Goal: Transaction & Acquisition: Purchase product/service

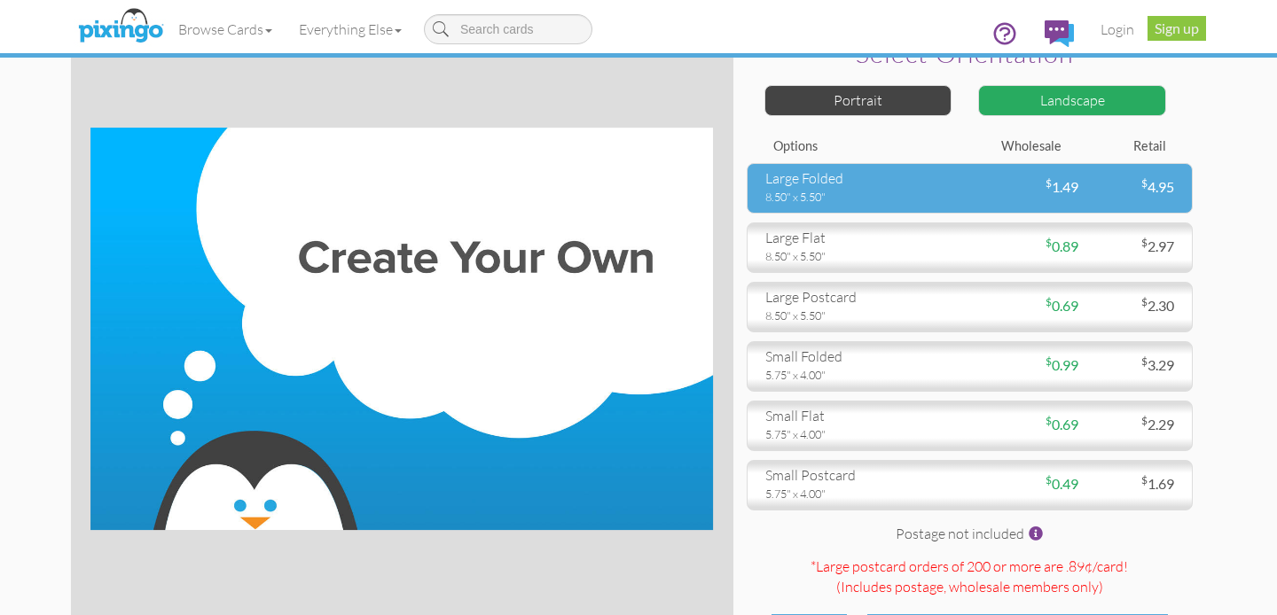
scroll to position [42, 0]
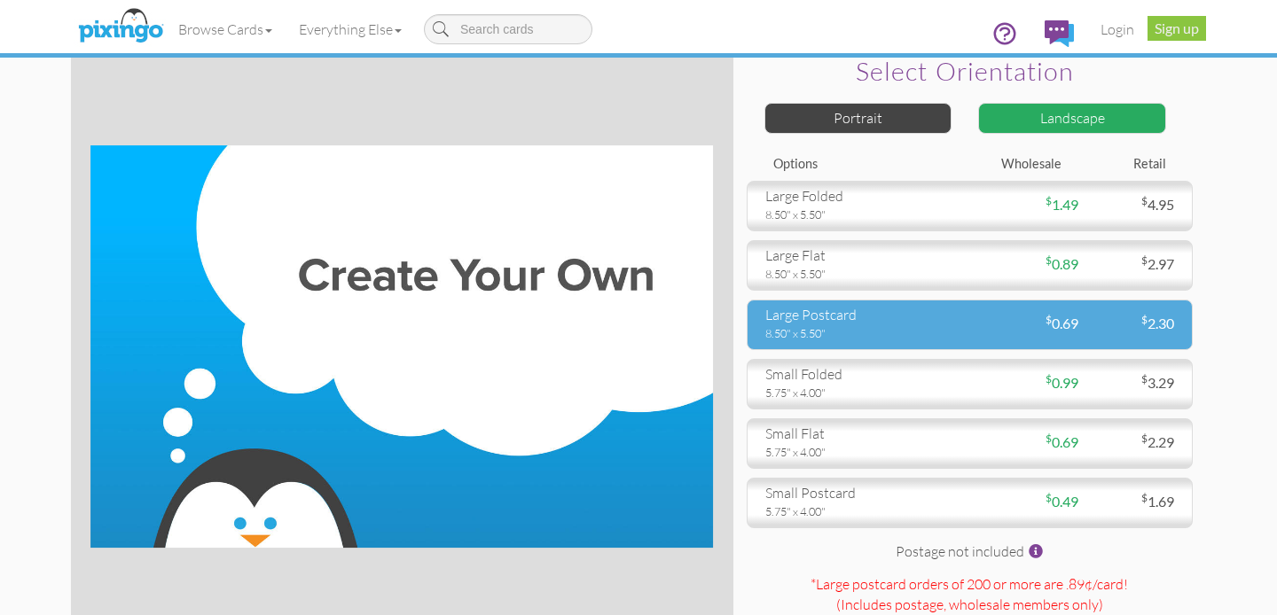
click at [938, 332] on div "8.50" x 5.50"" at bounding box center [861, 333] width 192 height 16
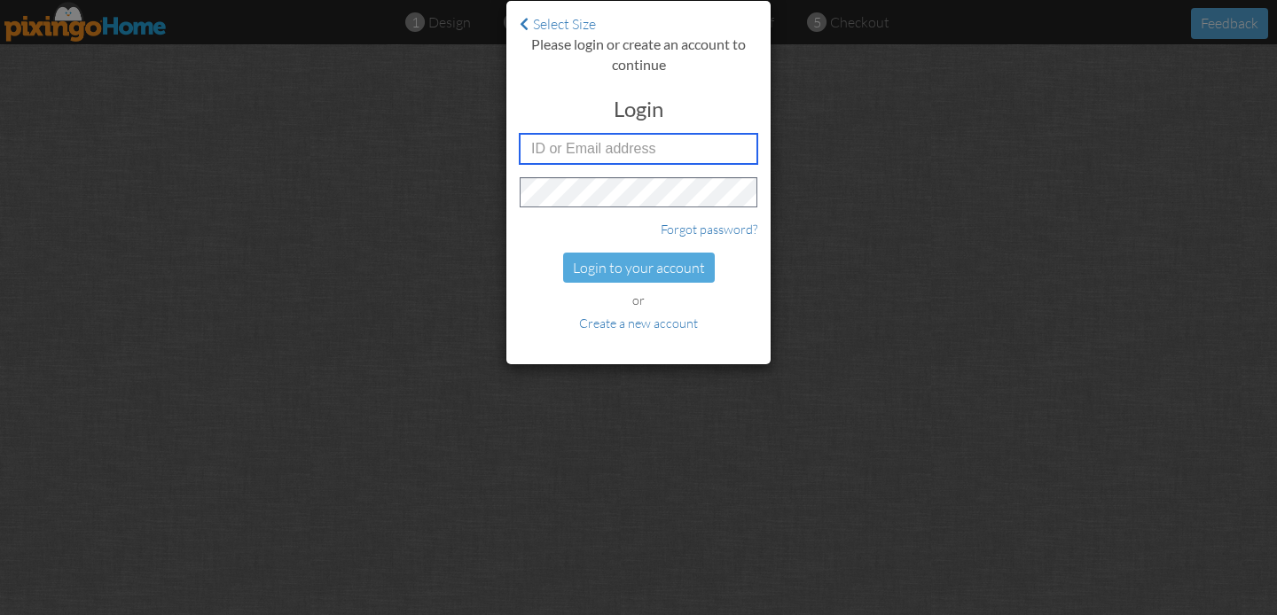
type input "[PERSON_NAME][EMAIL_ADDRESS][DOMAIN_NAME]"
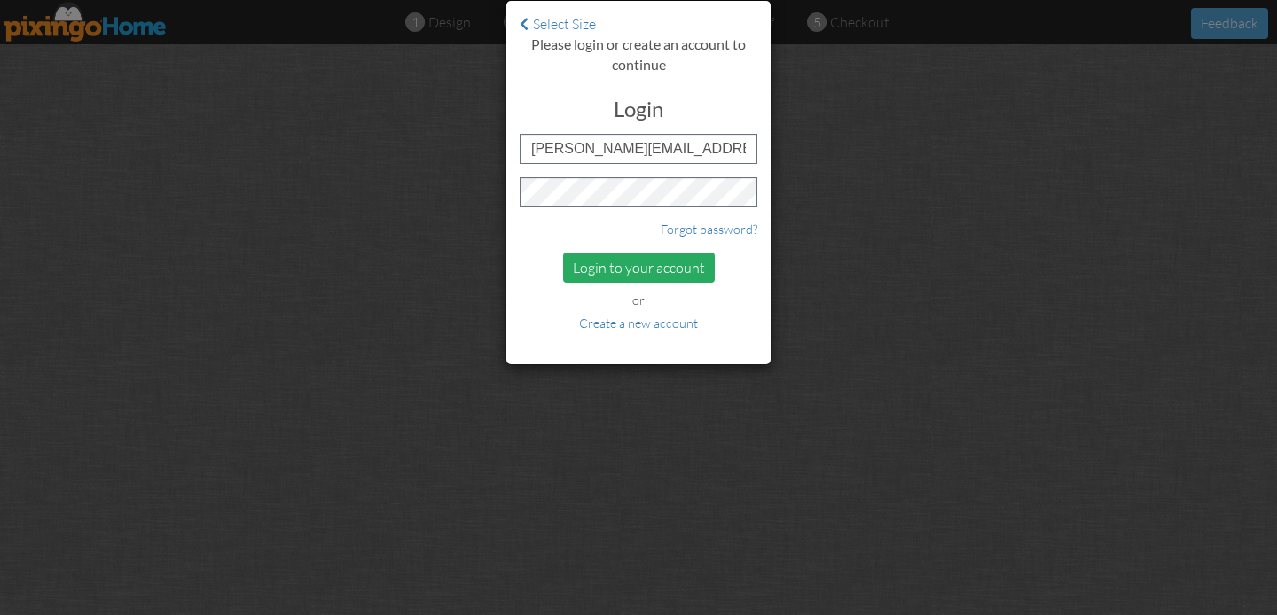
click at [626, 270] on div "Login to your account" at bounding box center [639, 268] width 152 height 31
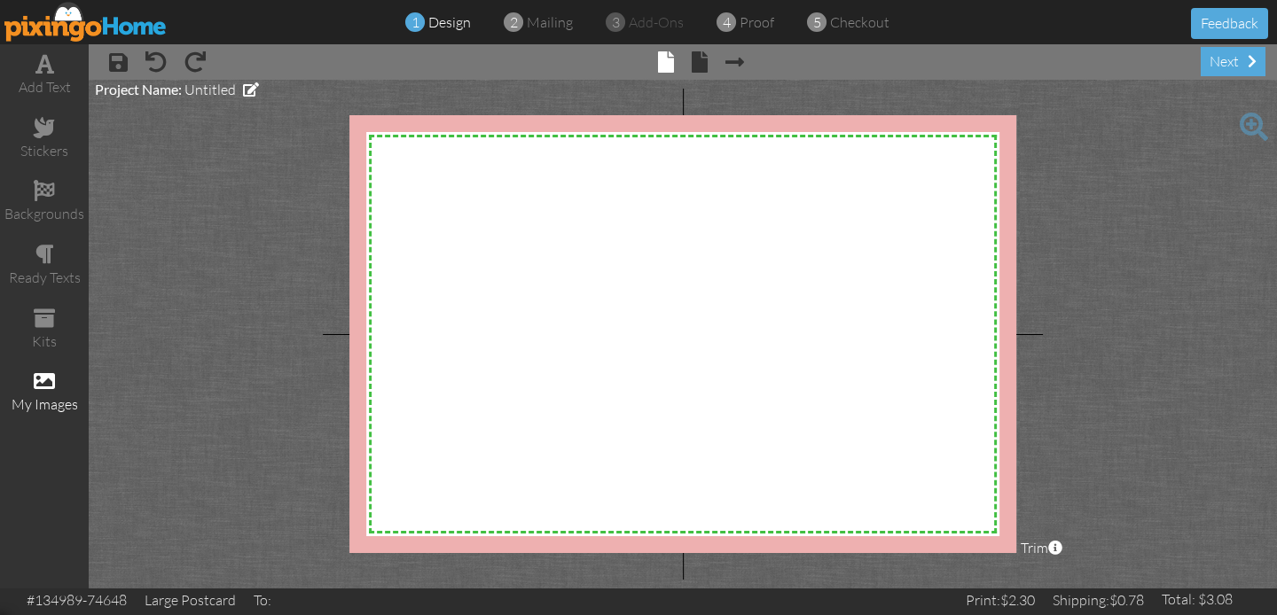
click at [51, 384] on span at bounding box center [44, 381] width 21 height 21
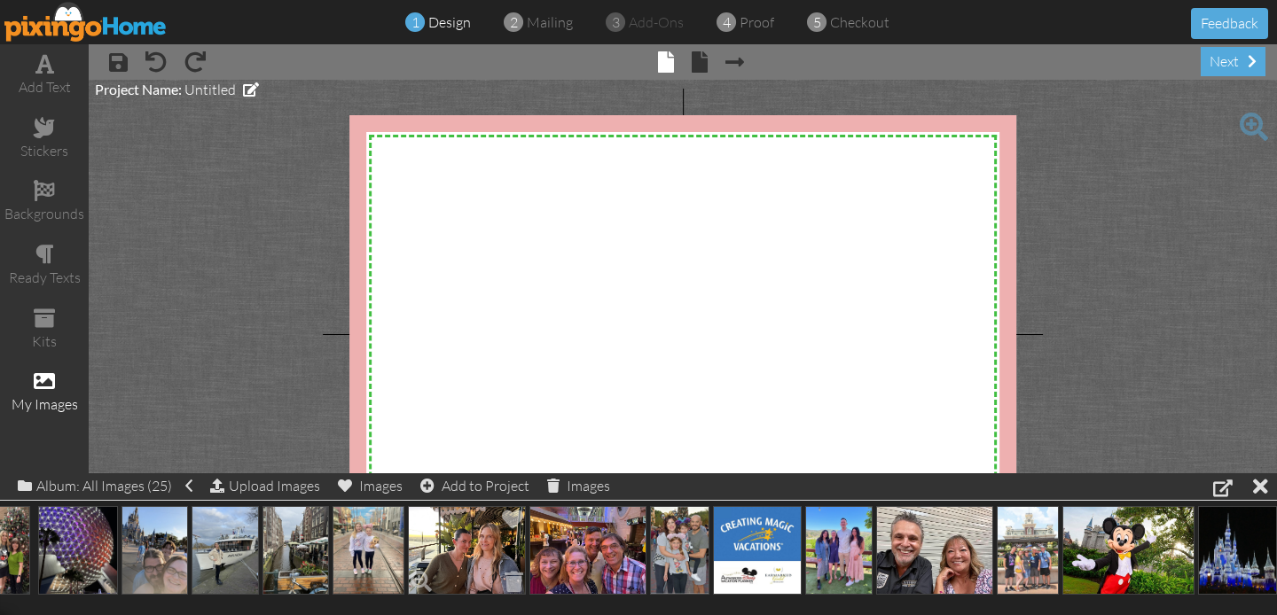
scroll to position [0, 843]
click at [572, 547] on img at bounding box center [588, 550] width 118 height 89
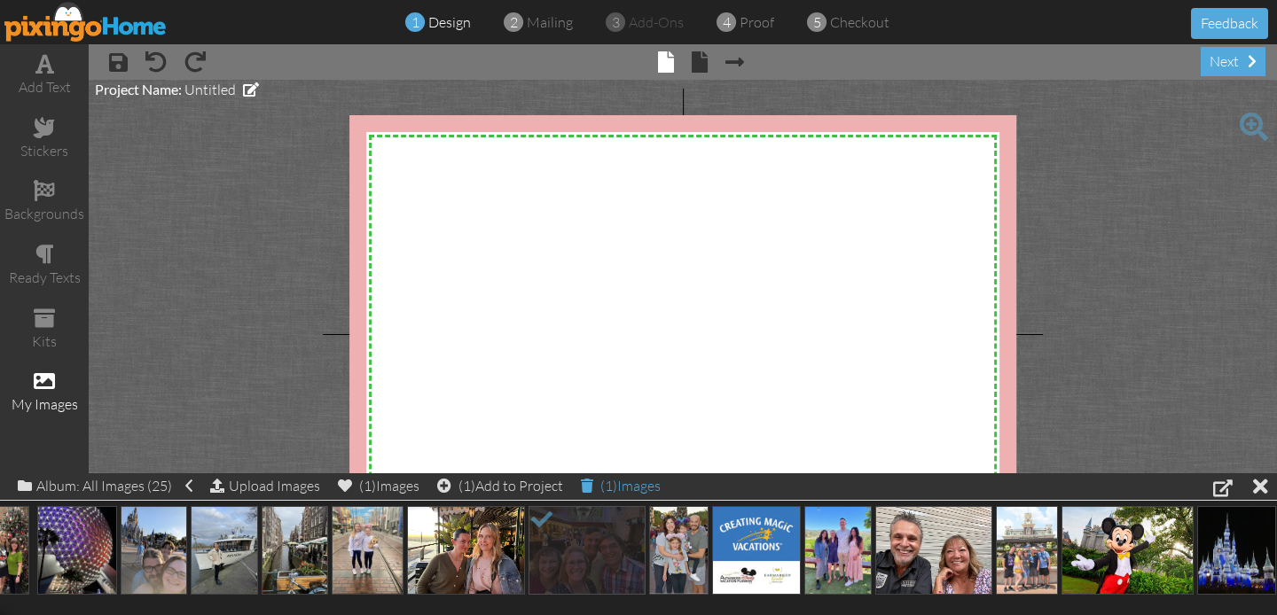
click at [629, 487] on div "(1) Images" at bounding box center [621, 486] width 80 height 25
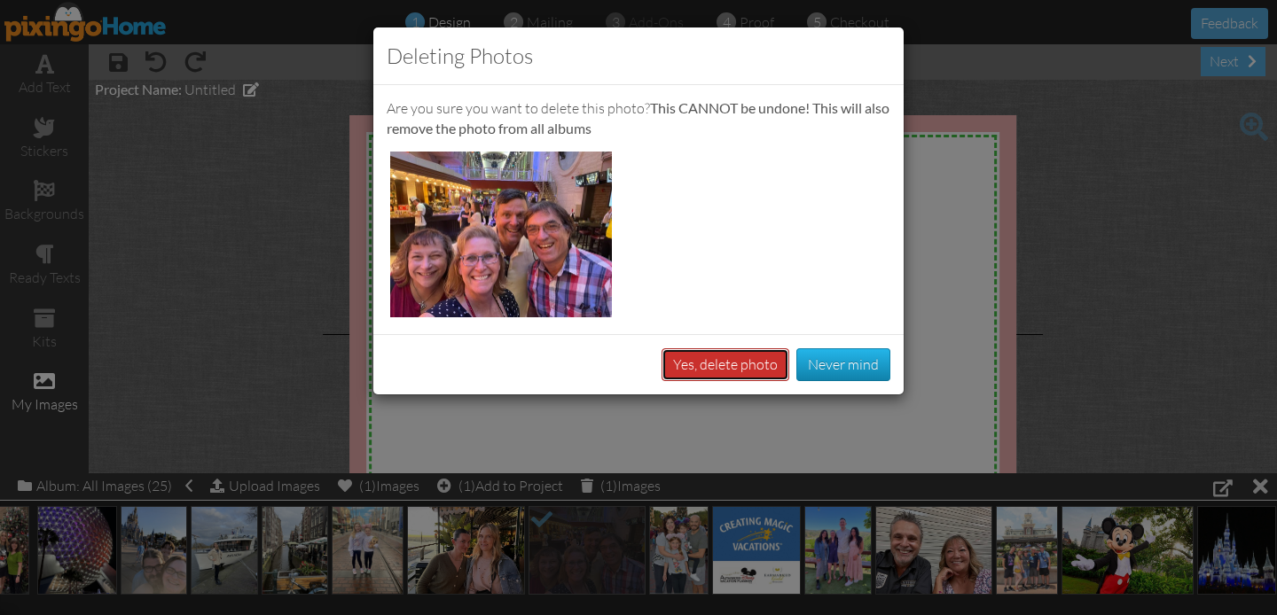
click at [734, 370] on button "Yes, delete photo" at bounding box center [726, 365] width 128 height 33
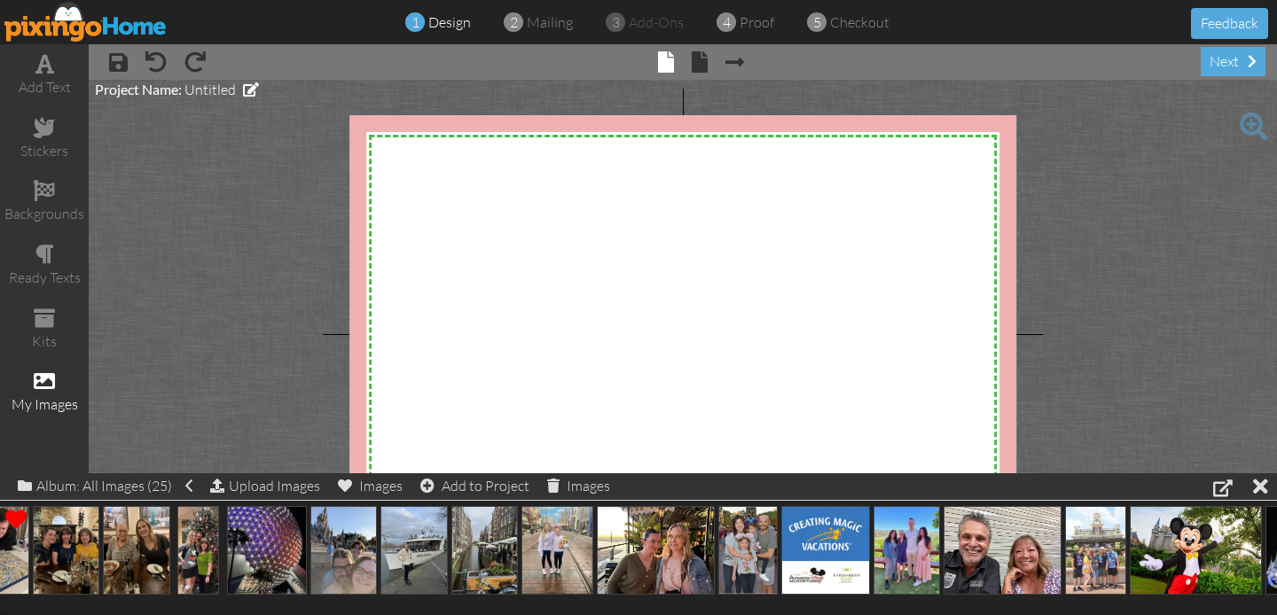
scroll to position [0, 653]
click at [1109, 548] on img at bounding box center [1096, 550] width 61 height 89
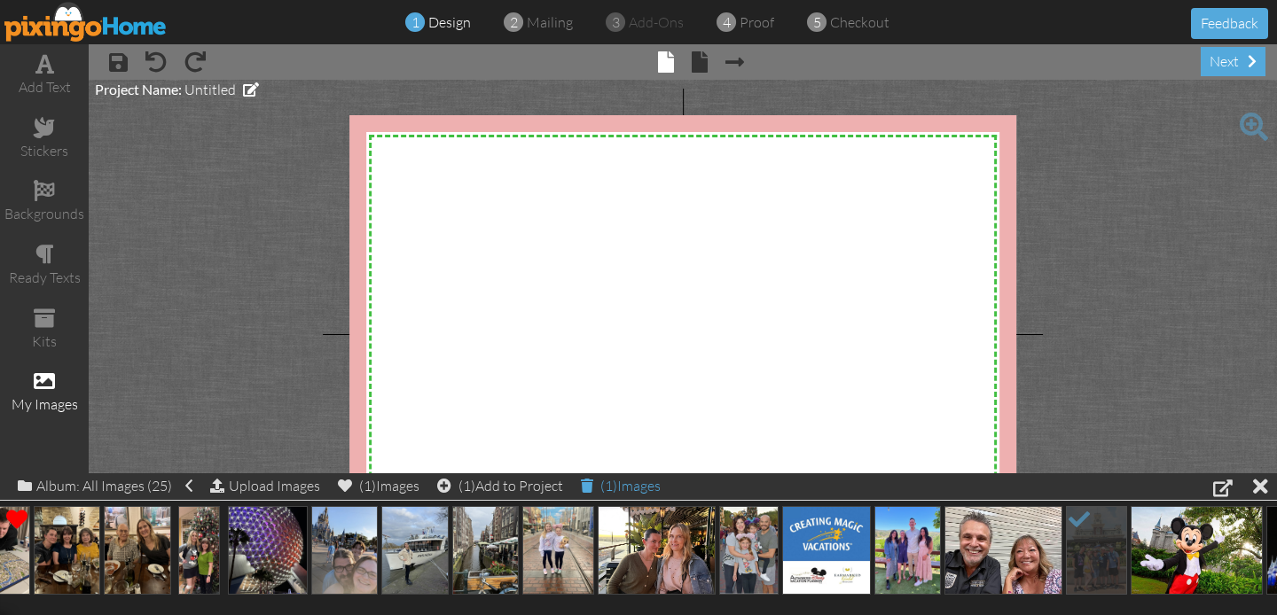
click at [602, 488] on div "(1) Images" at bounding box center [621, 486] width 80 height 25
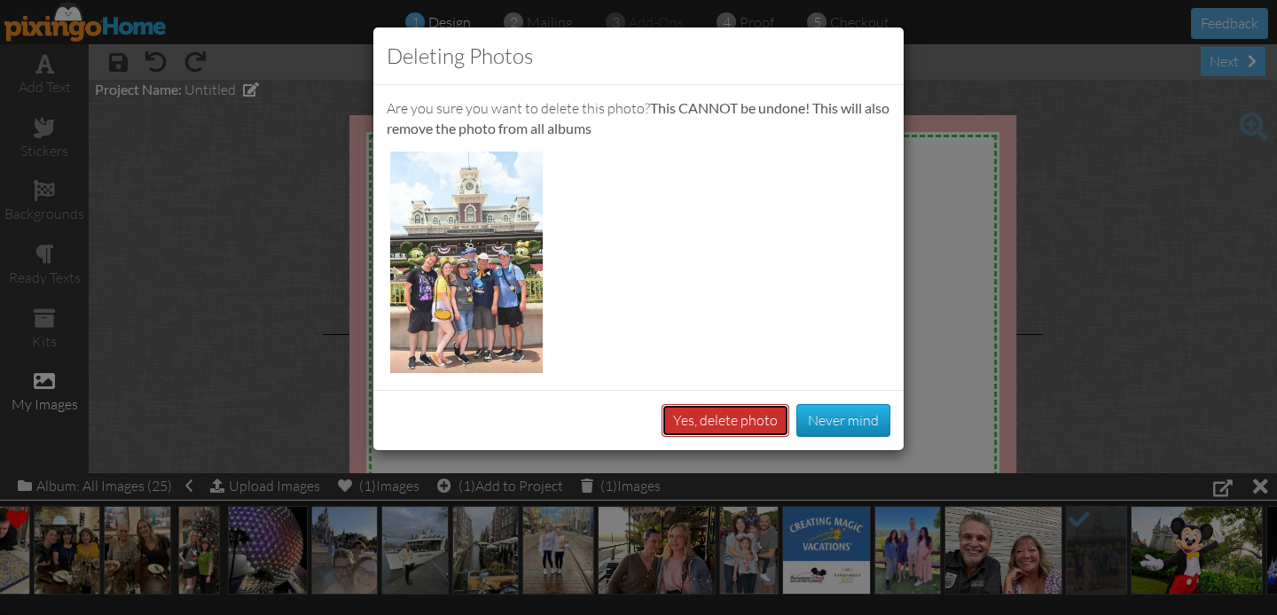
click at [697, 424] on button "Yes, delete photo" at bounding box center [726, 420] width 128 height 33
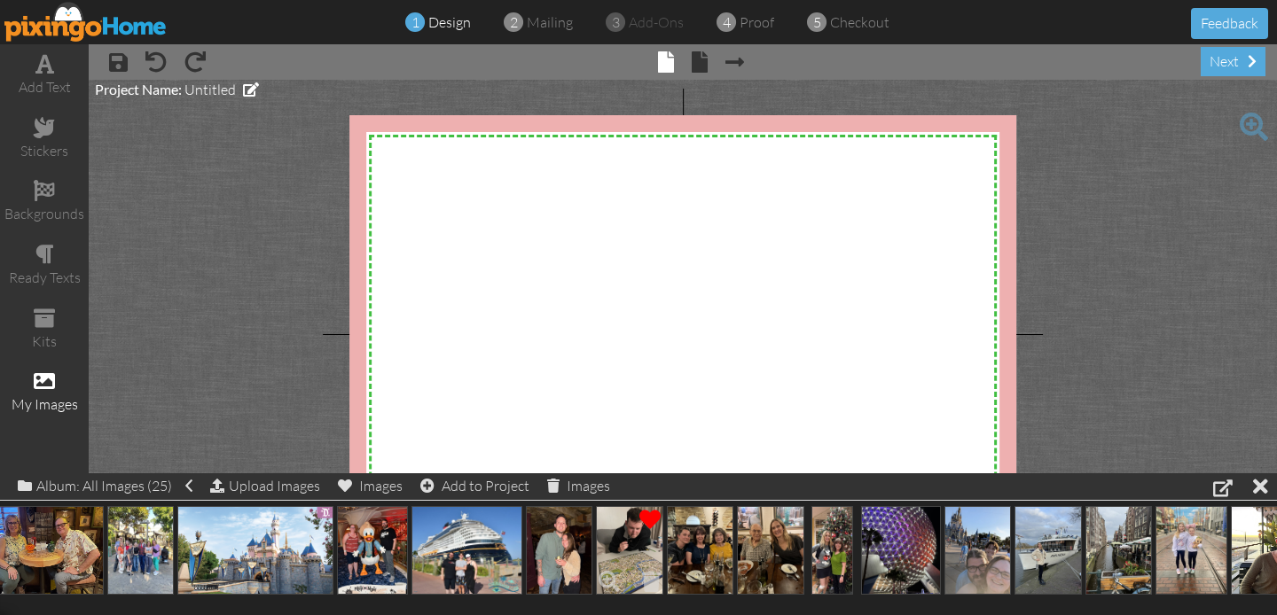
scroll to position [0, 0]
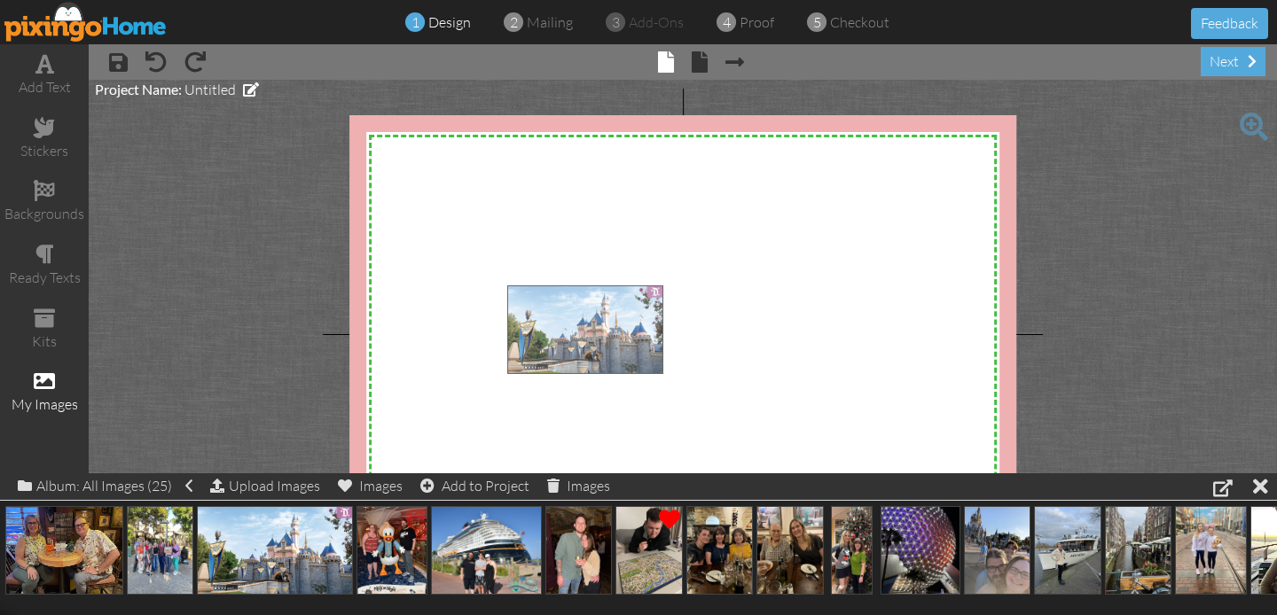
drag, startPoint x: 267, startPoint y: 562, endPoint x: 585, endPoint y: 341, distance: 387.5
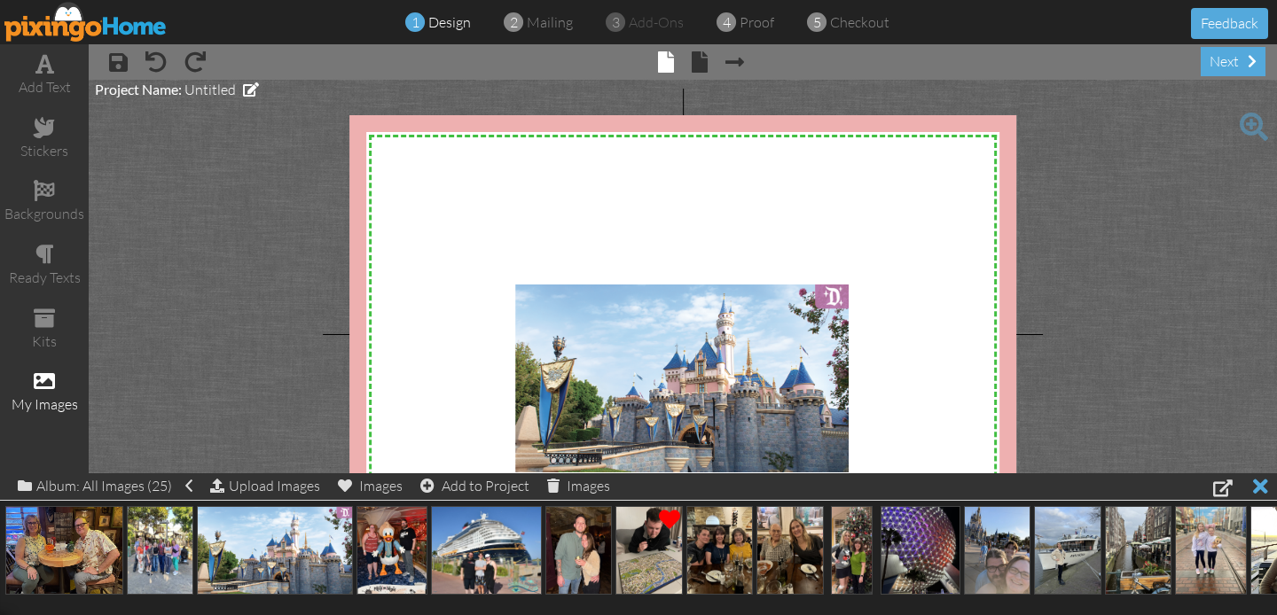
click at [1263, 488] on div at bounding box center [1260, 487] width 15 height 26
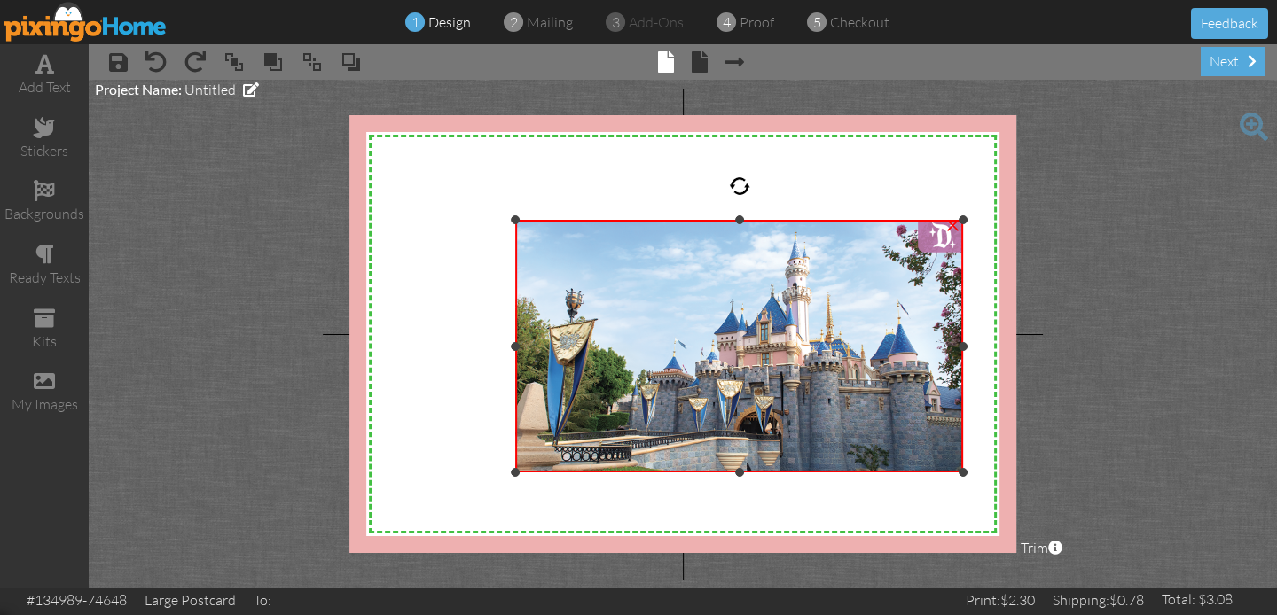
drag, startPoint x: 846, startPoint y: 284, endPoint x: 951, endPoint y: 211, distance: 127.4
click at [951, 220] on div "×" at bounding box center [739, 346] width 448 height 253
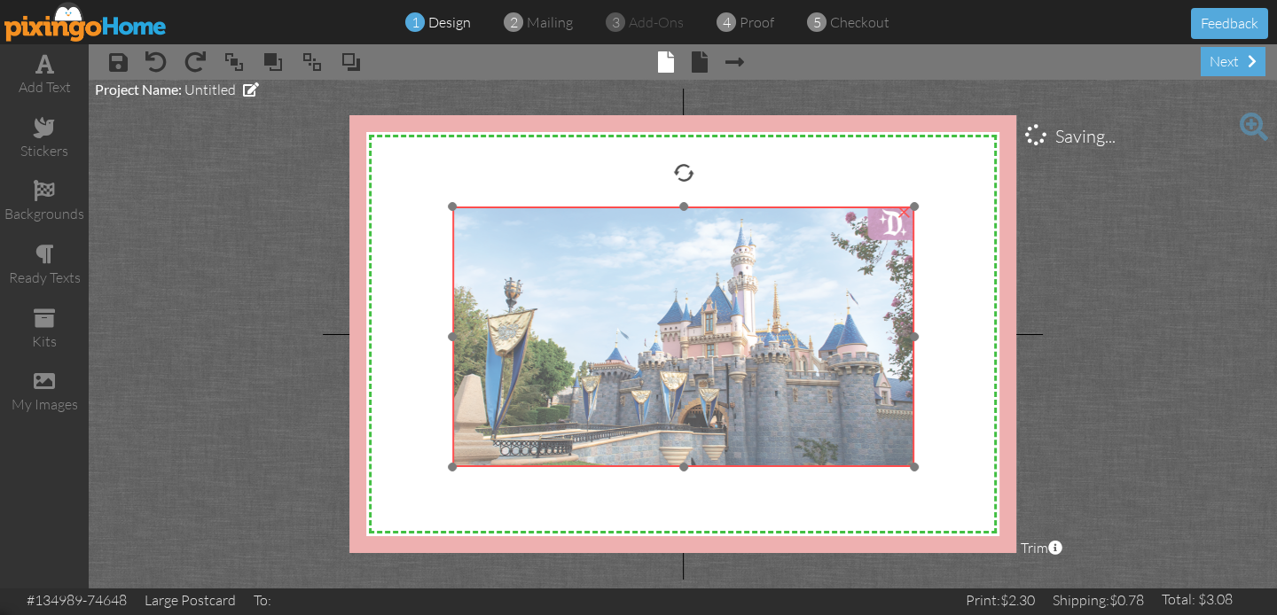
drag, startPoint x: 772, startPoint y: 364, endPoint x: 710, endPoint y: 358, distance: 63.2
click at [710, 358] on img at bounding box center [683, 337] width 462 height 261
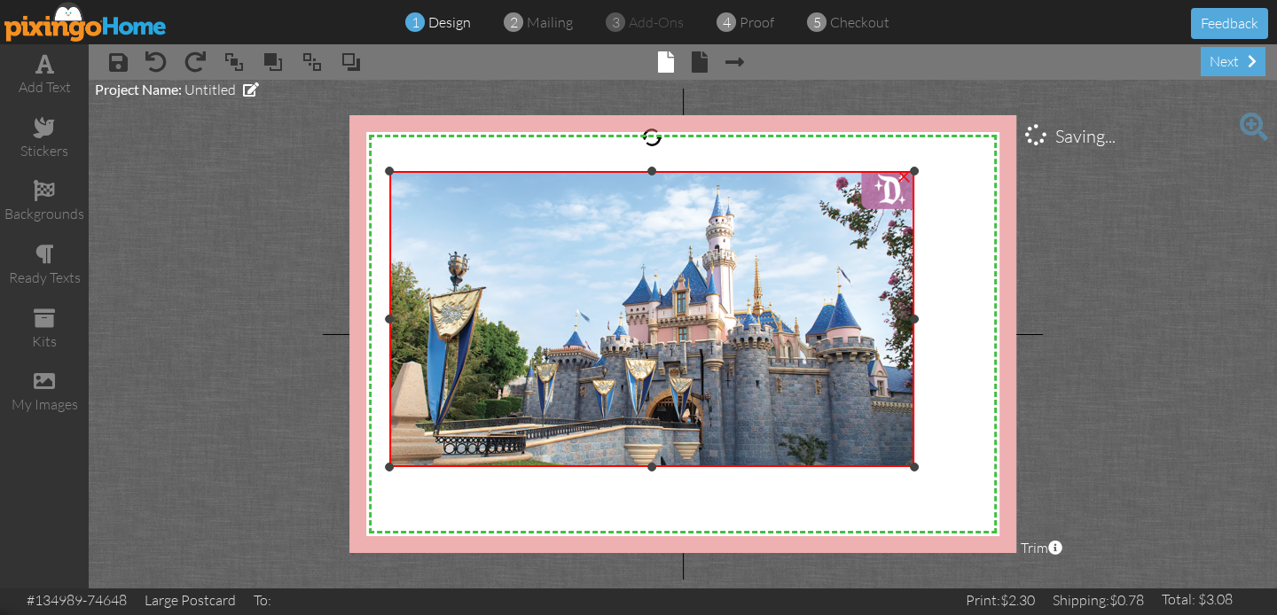
drag, startPoint x: 456, startPoint y: 208, endPoint x: 461, endPoint y: 172, distance: 35.9
click at [461, 172] on div "×" at bounding box center [651, 319] width 525 height 296
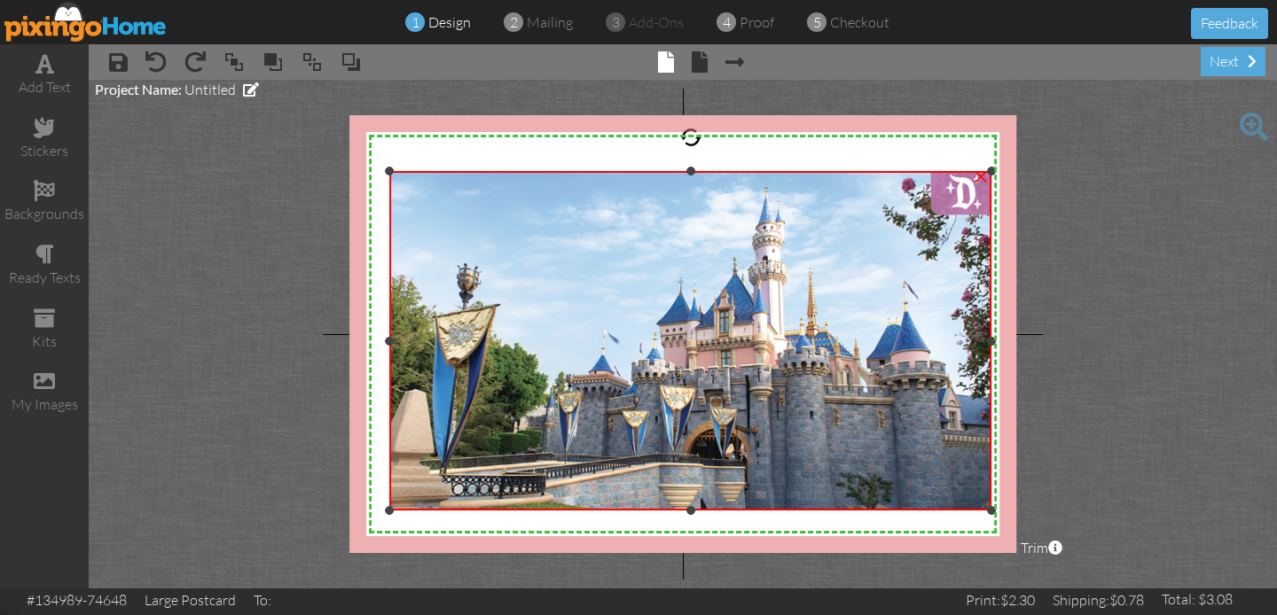
drag, startPoint x: 915, startPoint y: 463, endPoint x: 975, endPoint y: 507, distance: 74.1
click at [975, 506] on div "×" at bounding box center [690, 341] width 602 height 340
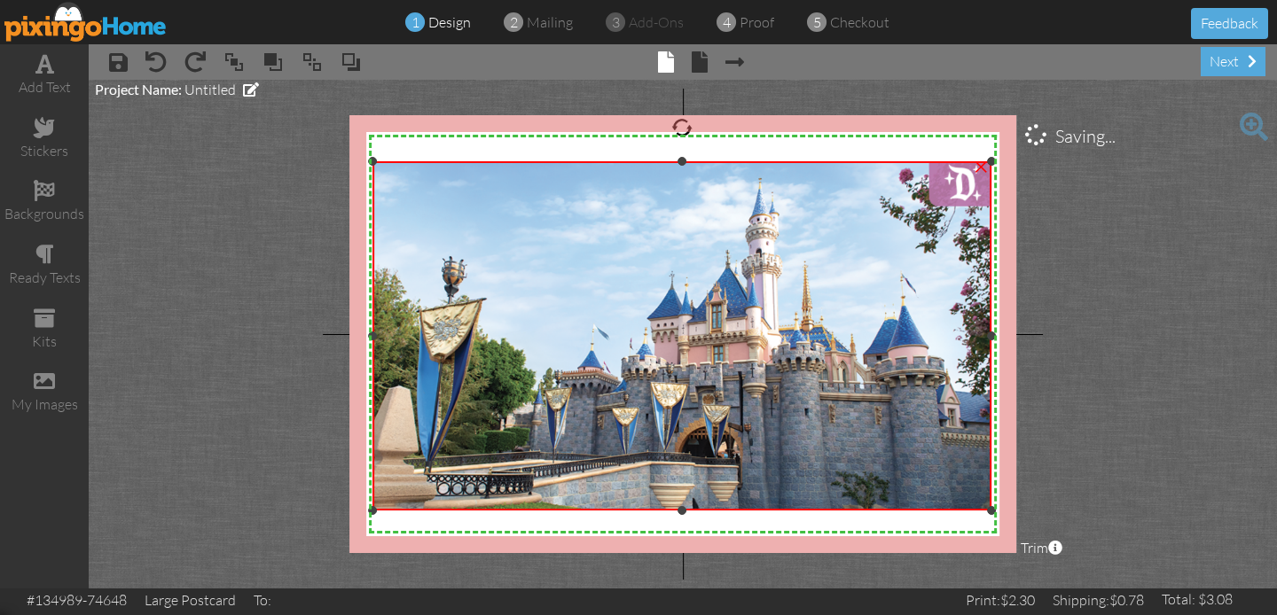
drag, startPoint x: 388, startPoint y: 170, endPoint x: 388, endPoint y: 161, distance: 9.8
click at [388, 161] on div "×" at bounding box center [682, 335] width 620 height 349
click at [684, 157] on div at bounding box center [682, 161] width 9 height 9
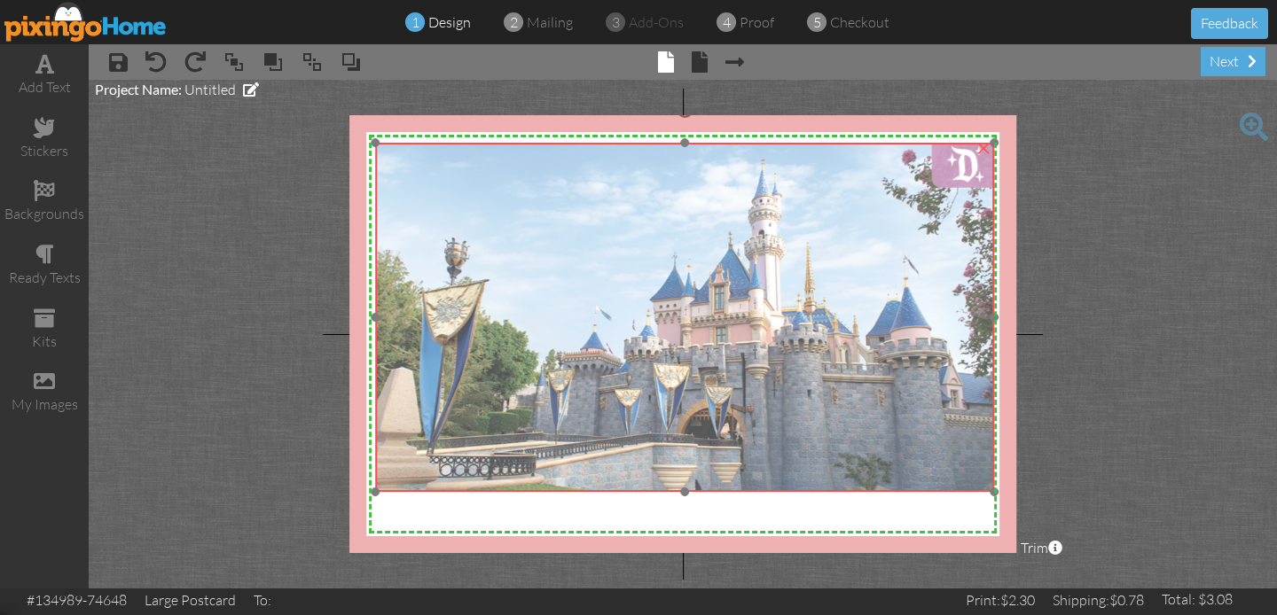
drag, startPoint x: 686, startPoint y: 347, endPoint x: 688, endPoint y: 328, distance: 18.8
click at [688, 328] on img at bounding box center [685, 317] width 620 height 349
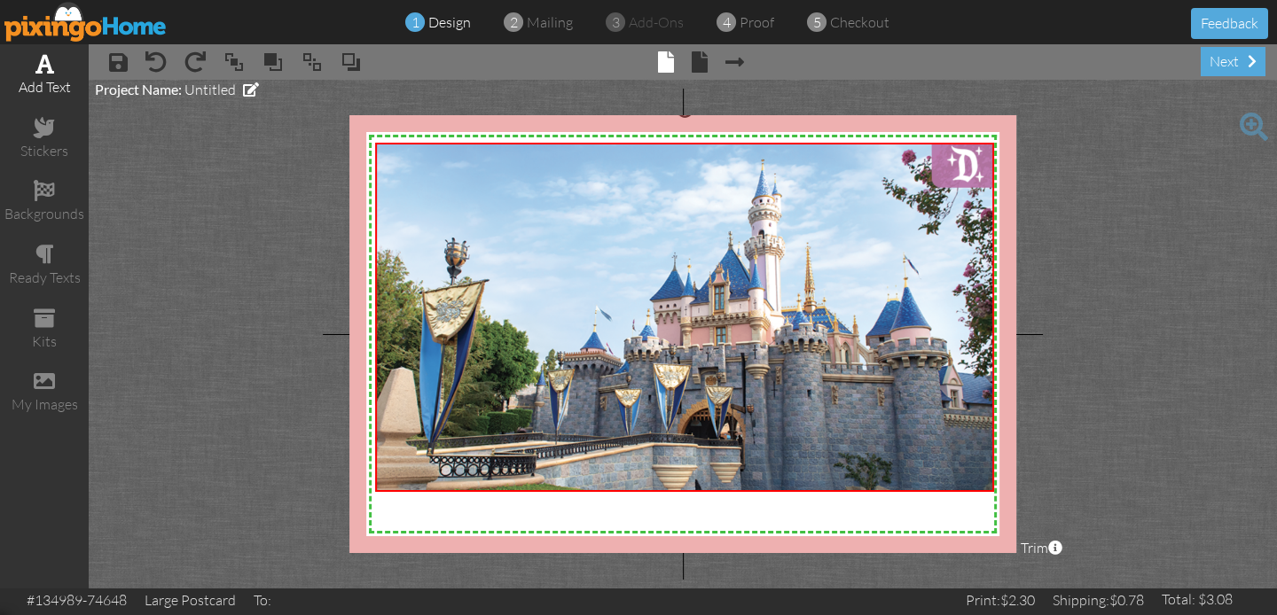
click at [56, 82] on div "add text" at bounding box center [44, 87] width 89 height 20
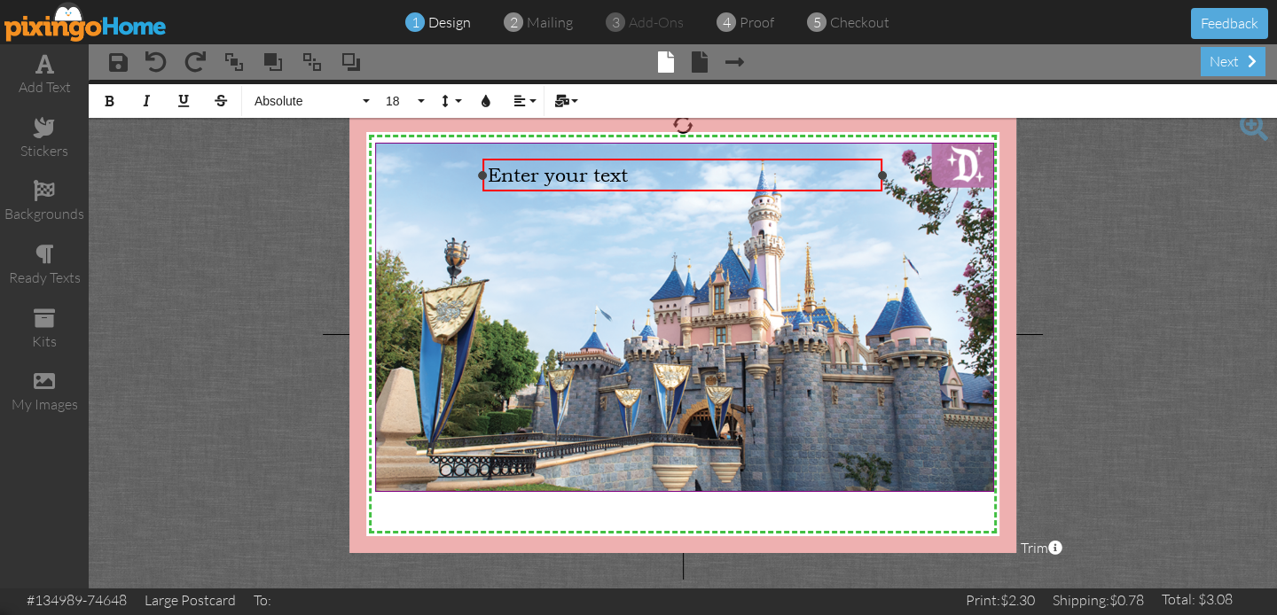
drag, startPoint x: 653, startPoint y: 176, endPoint x: 753, endPoint y: 288, distance: 150.8
click at [882, 172] on div at bounding box center [882, 175] width 9 height 9
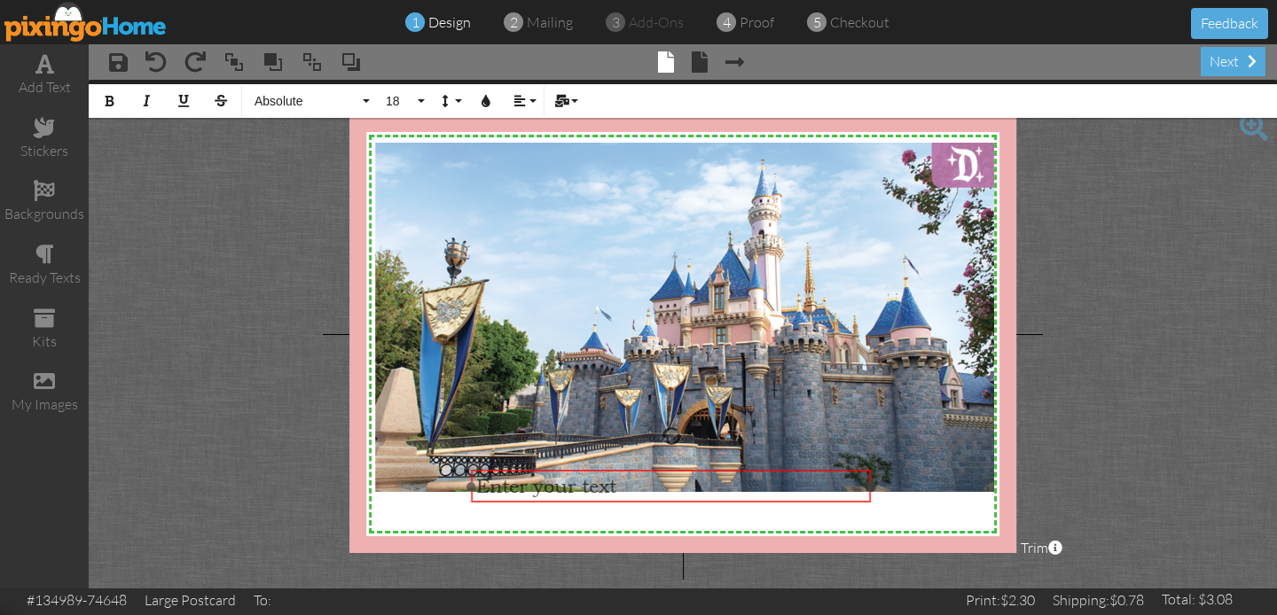
drag, startPoint x: 771, startPoint y: 157, endPoint x: 759, endPoint y: 468, distance: 311.5
click at [759, 468] on div at bounding box center [671, 487] width 409 height 42
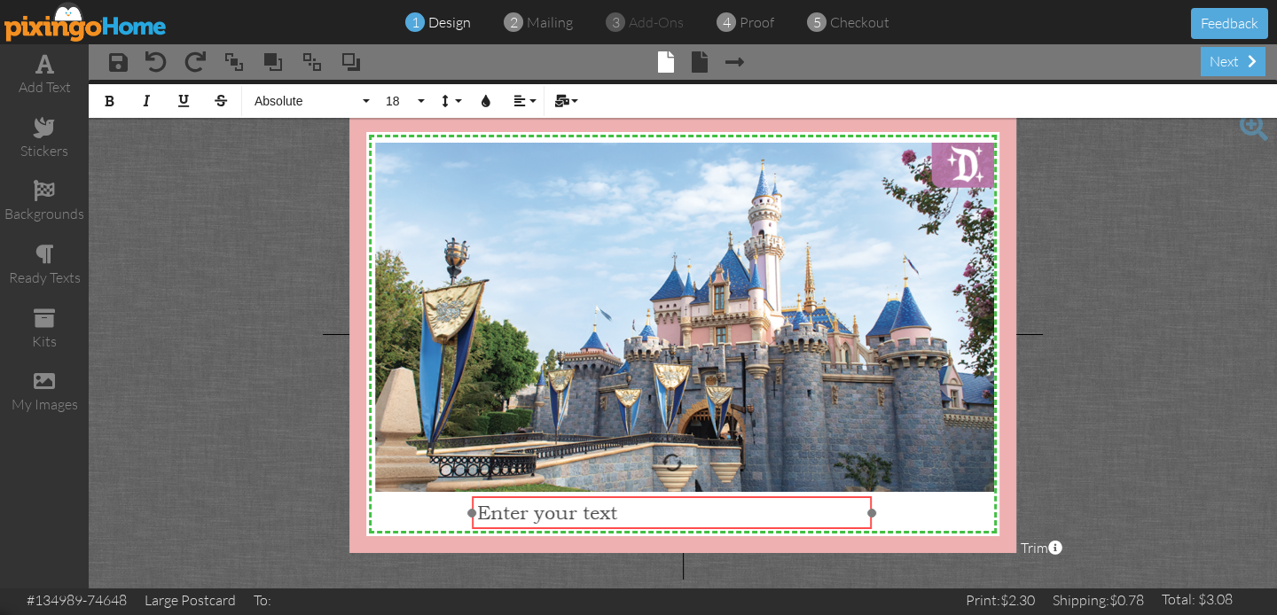
drag, startPoint x: 759, startPoint y: 468, endPoint x: 760, endPoint y: 495, distance: 26.6
click at [760, 495] on div at bounding box center [671, 513] width 409 height 42
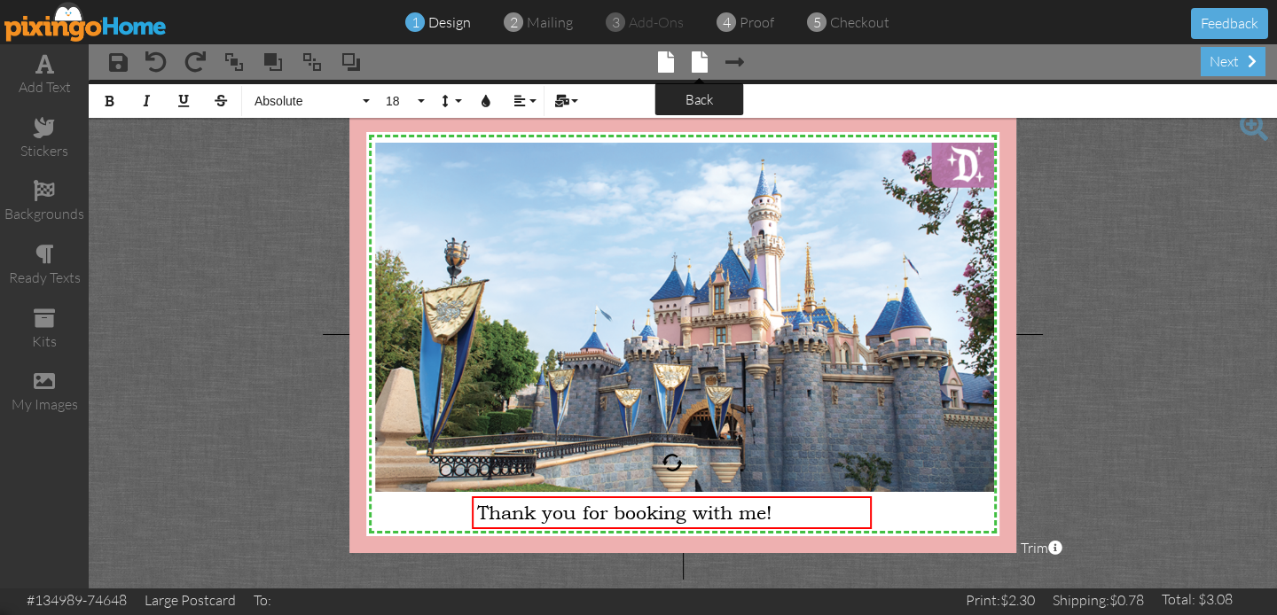
click at [696, 63] on span at bounding box center [700, 61] width 16 height 21
